Goal: Browse casually: Explore the website without a specific task or goal

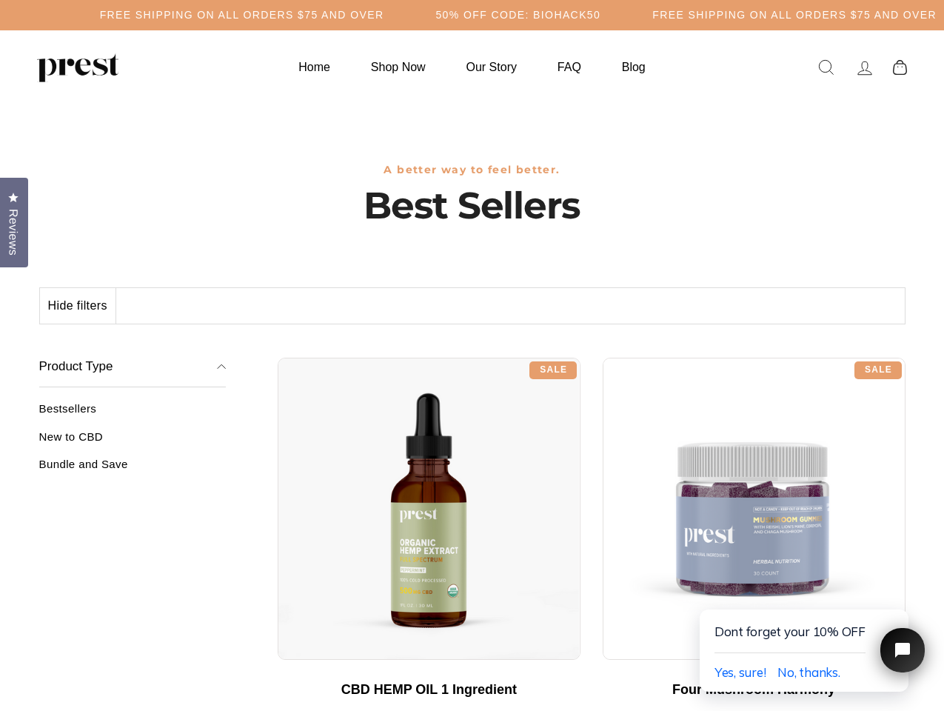
click at [472, 355] on div "**********" at bounding box center [592, 351] width 628 height 11
click at [384, 15] on h5 "Free Shipping on all orders $75 and over" at bounding box center [242, 15] width 284 height 13
click at [78, 306] on button "Hide filters" at bounding box center [78, 306] width 76 height 36
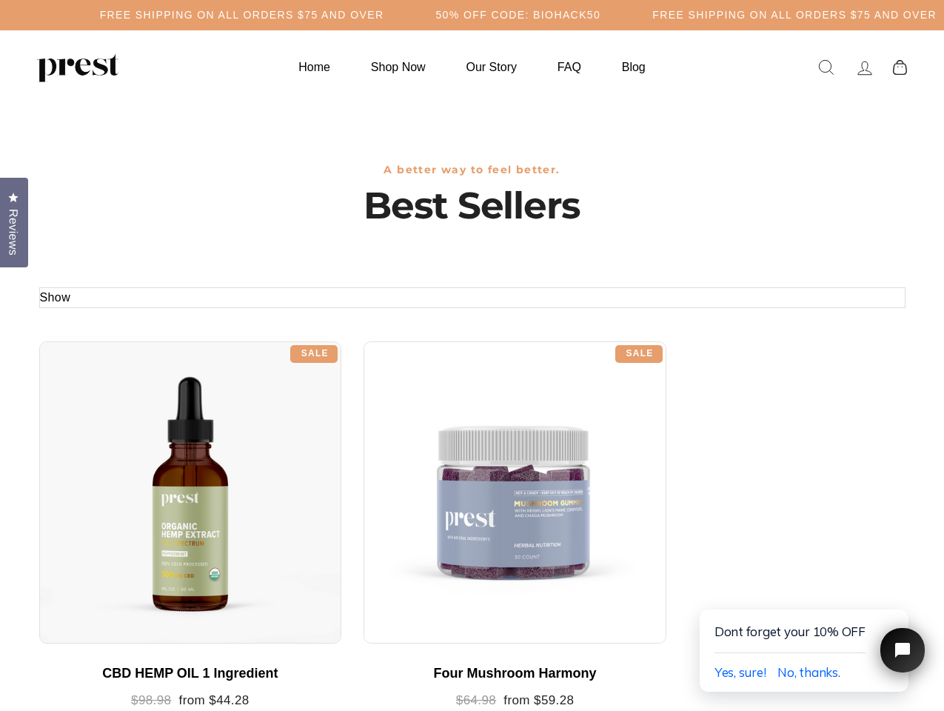
click at [133, 442] on div at bounding box center [190, 492] width 303 height 303
click at [133, 469] on div at bounding box center [190, 492] width 303 height 303
click at [14, 221] on span "Reviews" at bounding box center [13, 232] width 19 height 47
